Goal: Check status: Check status

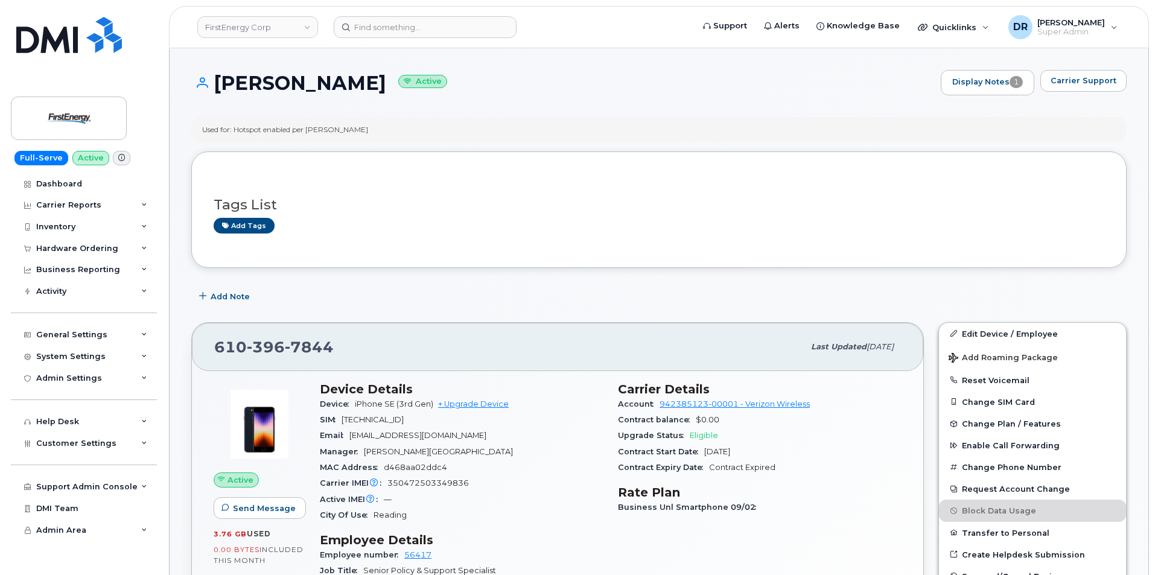
scroll to position [12, 0]
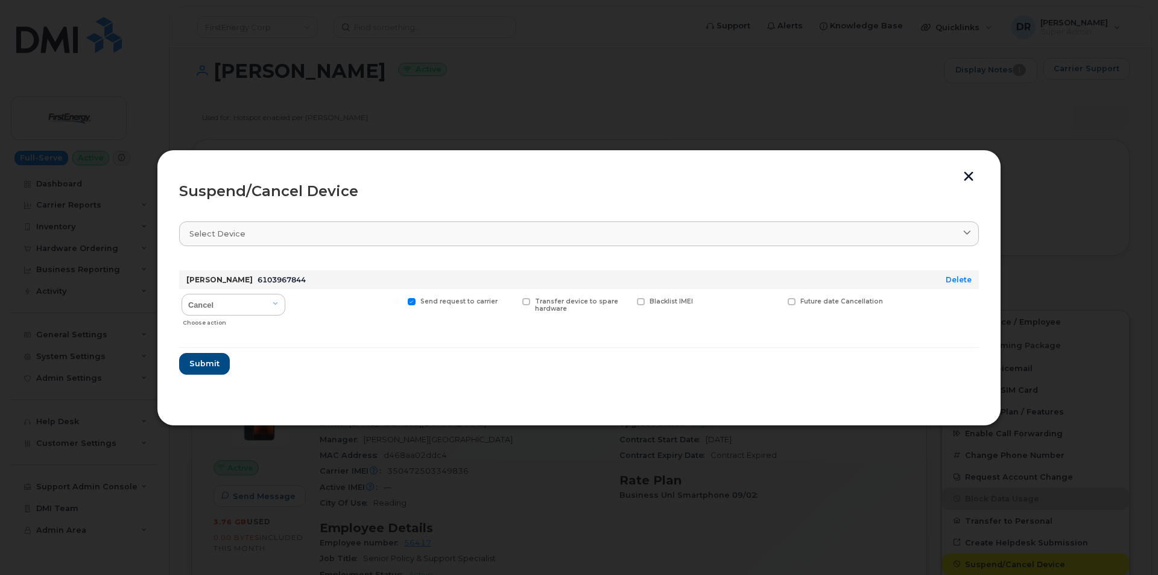
click at [399, 302] on input "Send request to carrier" at bounding box center [396, 301] width 6 height 6
checkbox input "false"
